Goal: Register for event/course

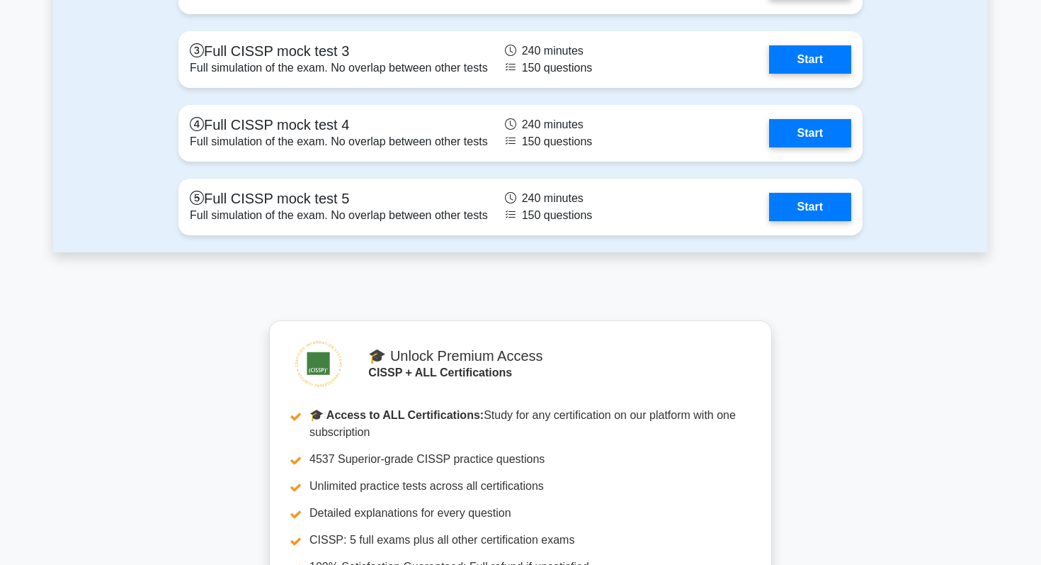
scroll to position [3469, 0]
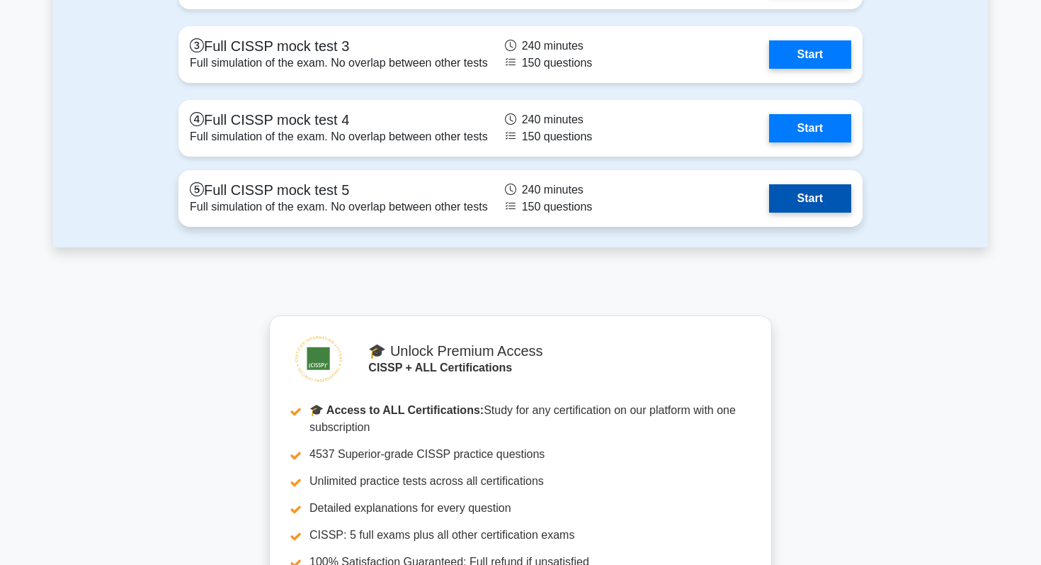
click at [803, 203] on link "Start" at bounding box center [810, 198] width 82 height 28
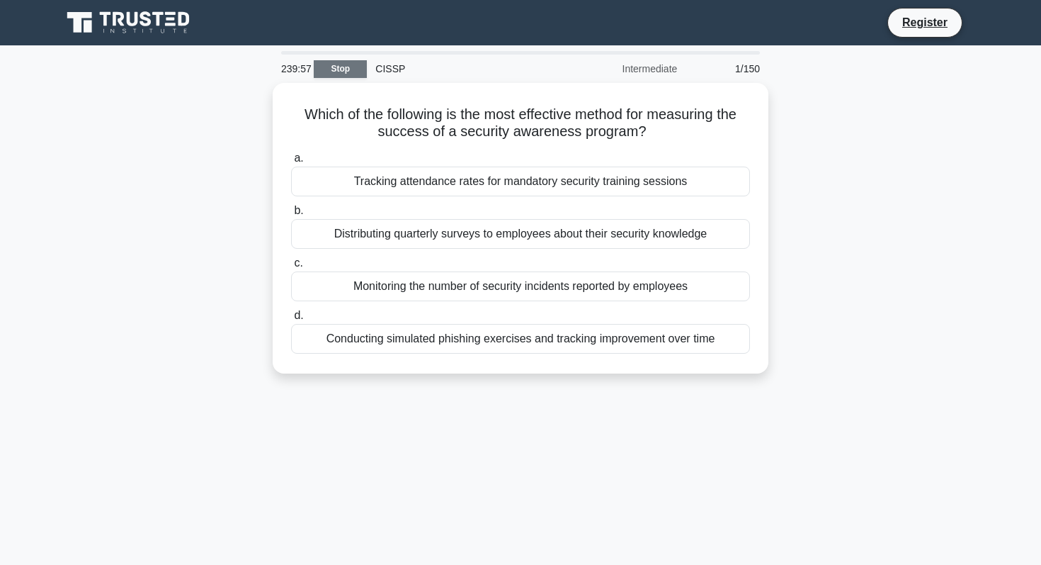
click at [343, 65] on link "Stop" at bounding box center [340, 69] width 53 height 18
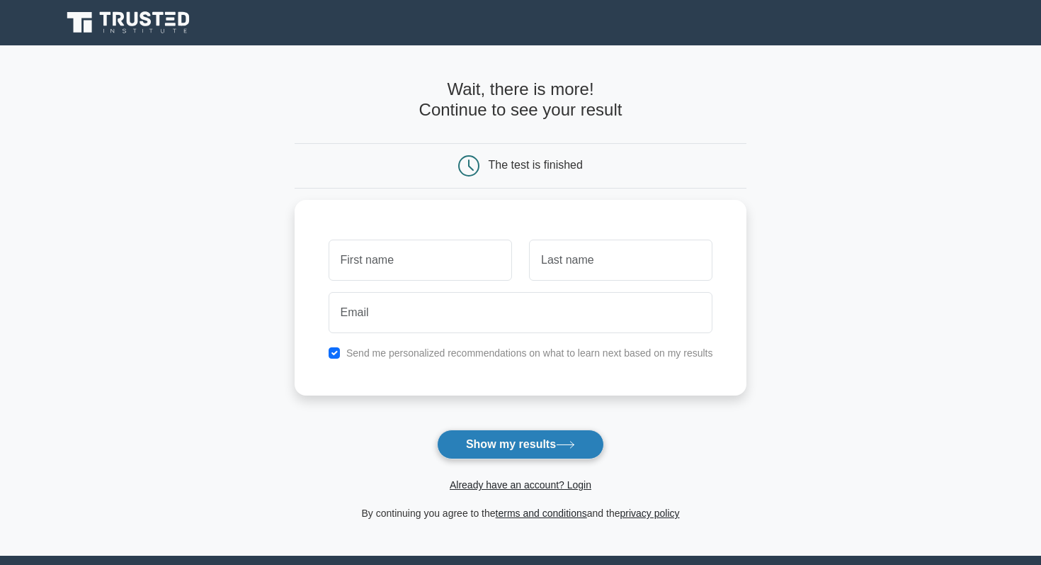
click at [497, 450] on button "Show my results" at bounding box center [520, 444] width 167 height 30
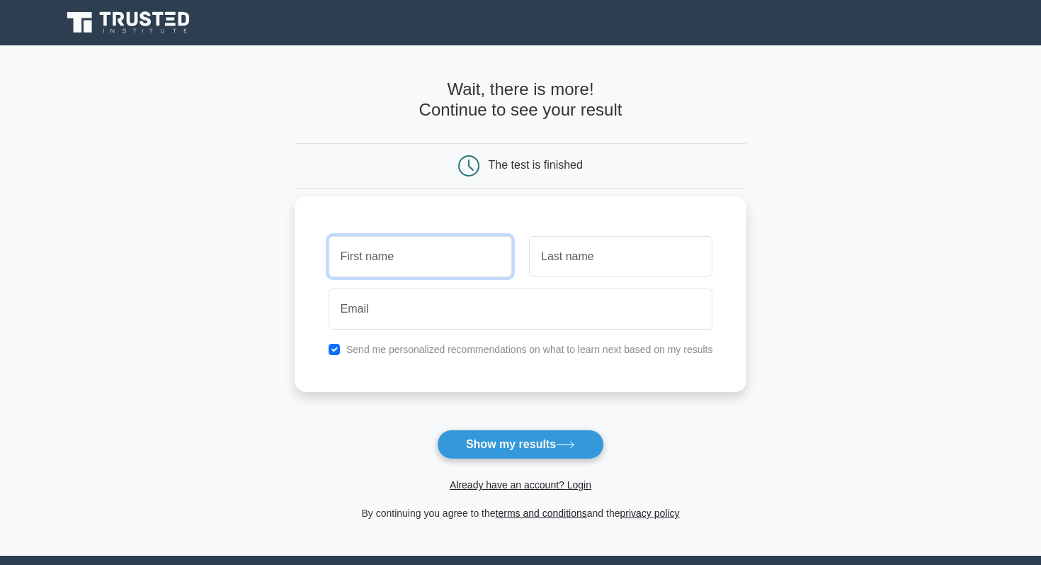
click at [374, 260] on input "text" at bounding box center [420, 256] width 183 height 41
